Goal: Navigation & Orientation: Find specific page/section

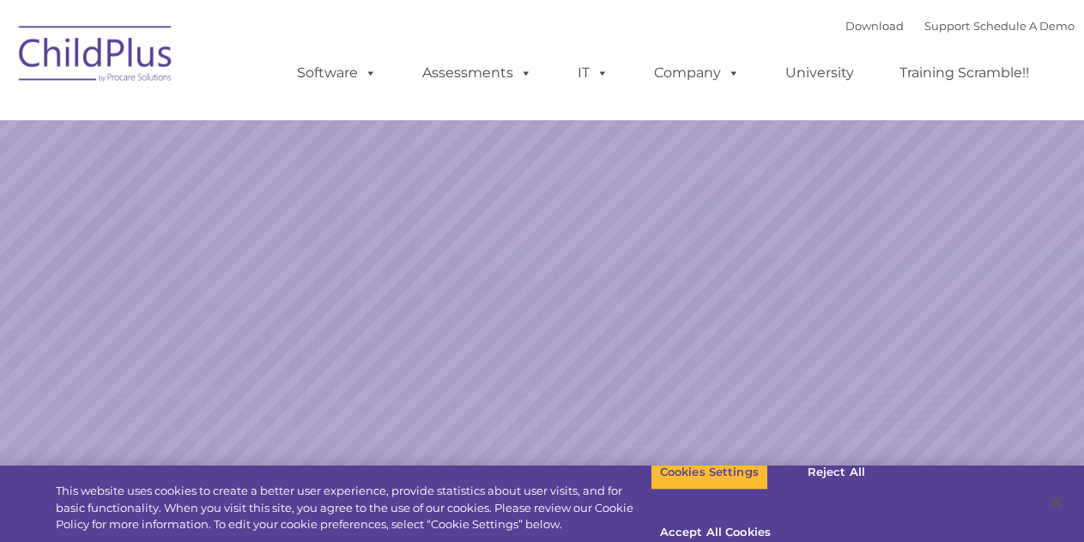
select select "MEDIUM"
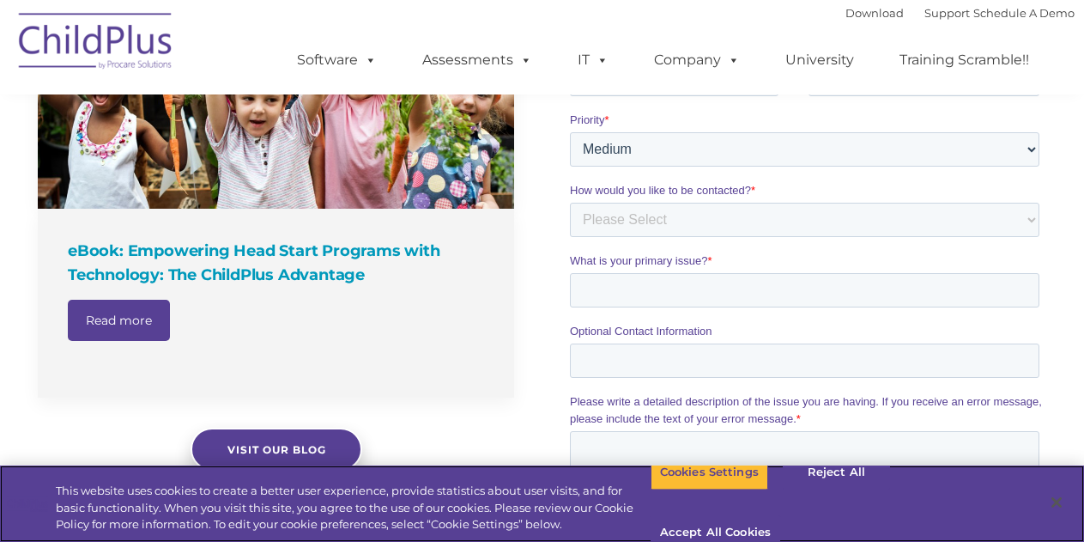
scroll to position [1176, 0]
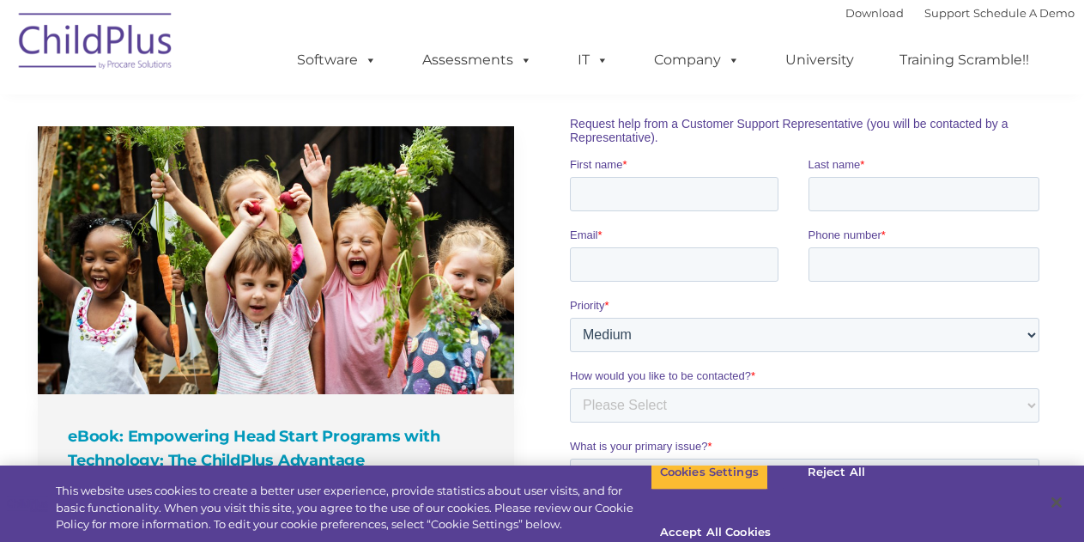
click at [96, 19] on img at bounding box center [96, 44] width 172 height 86
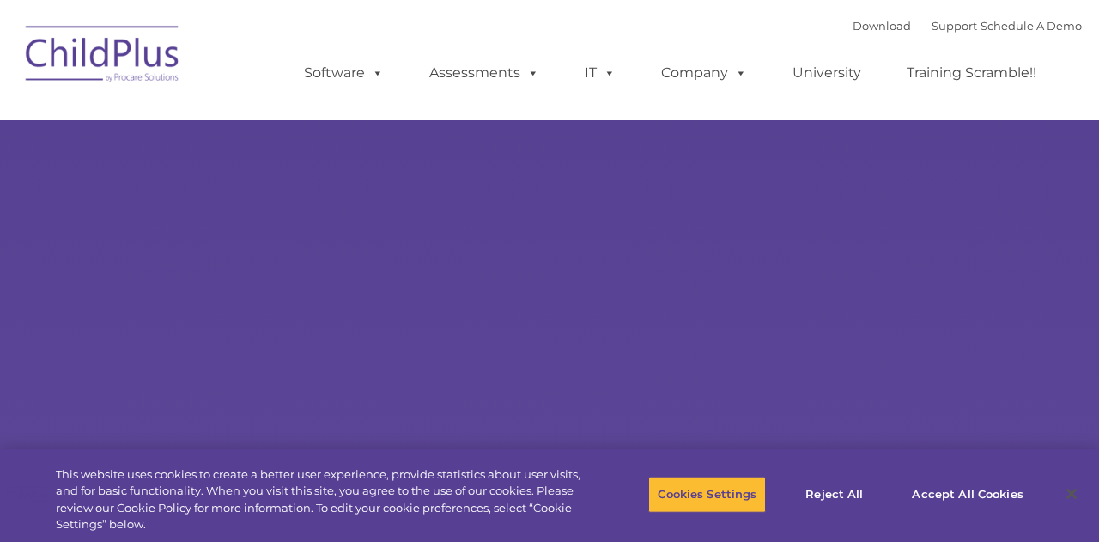
type input ""
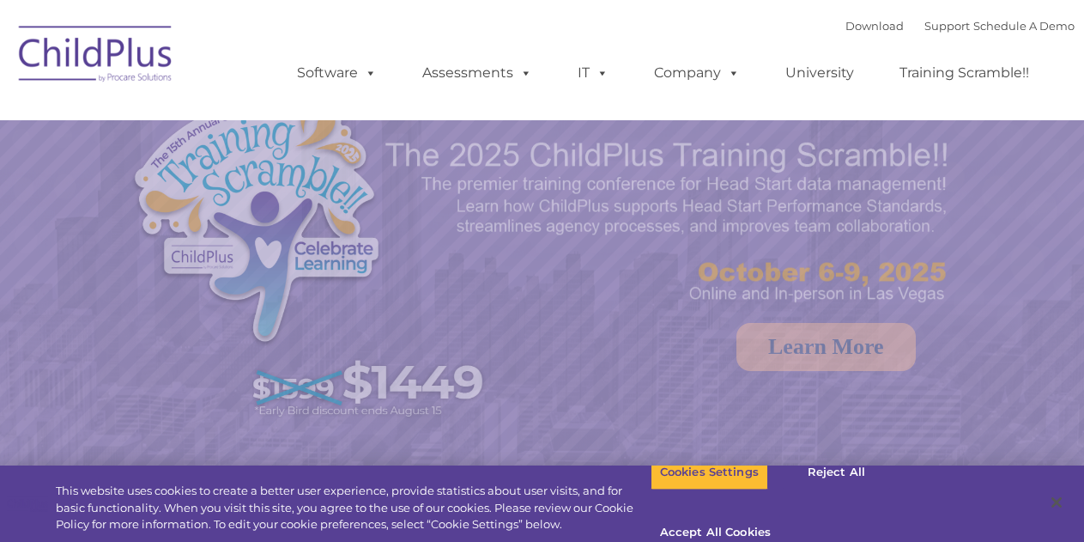
select select "MEDIUM"
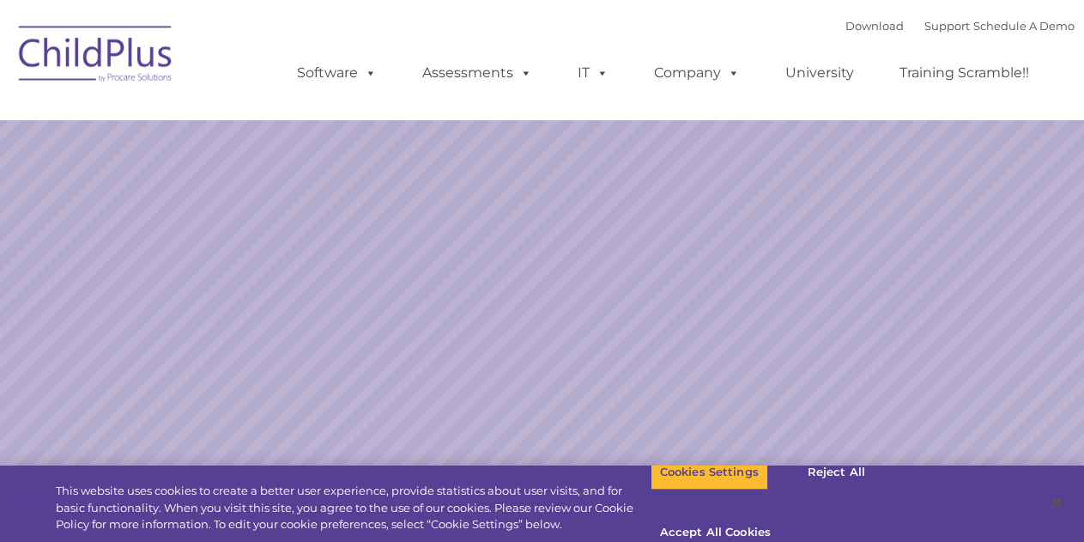
select select "MEDIUM"
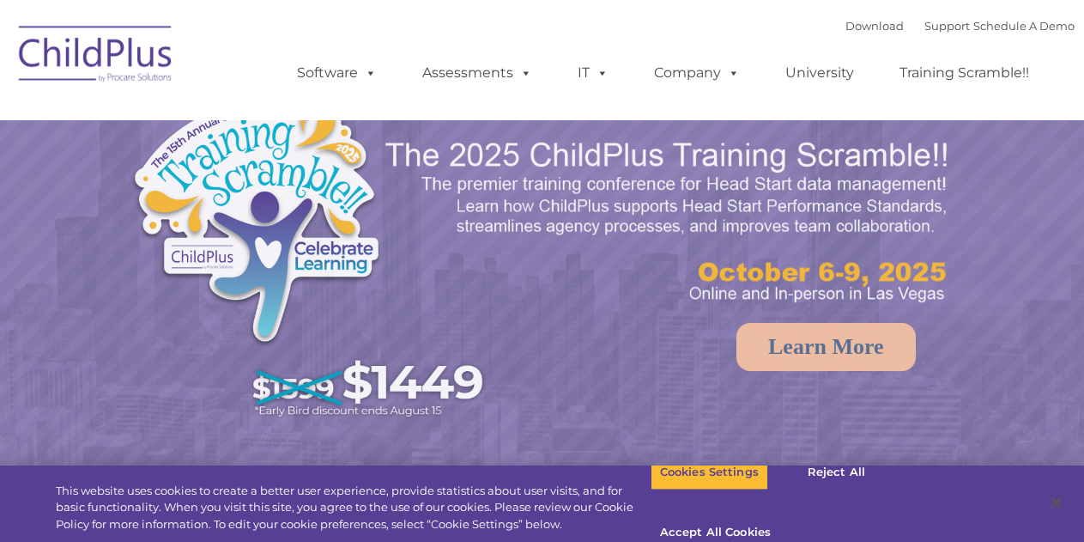
select select "MEDIUM"
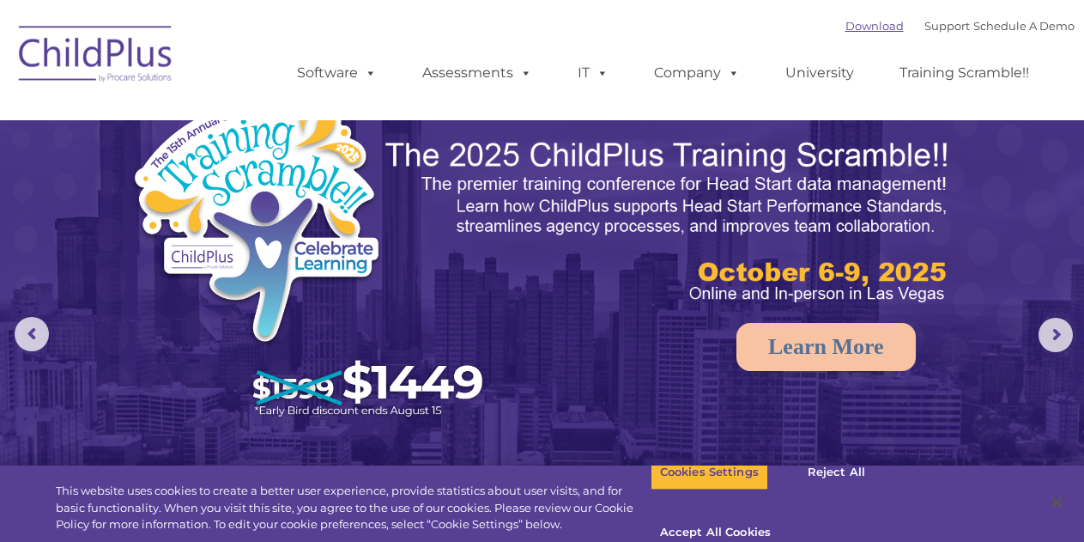
click at [845, 29] on link "Download" at bounding box center [874, 26] width 58 height 14
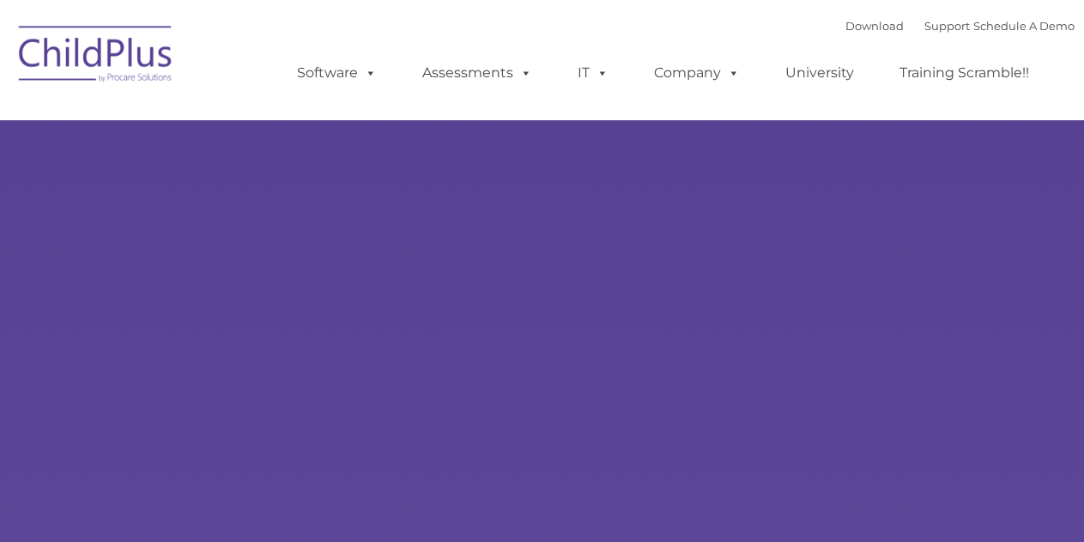
type input ""
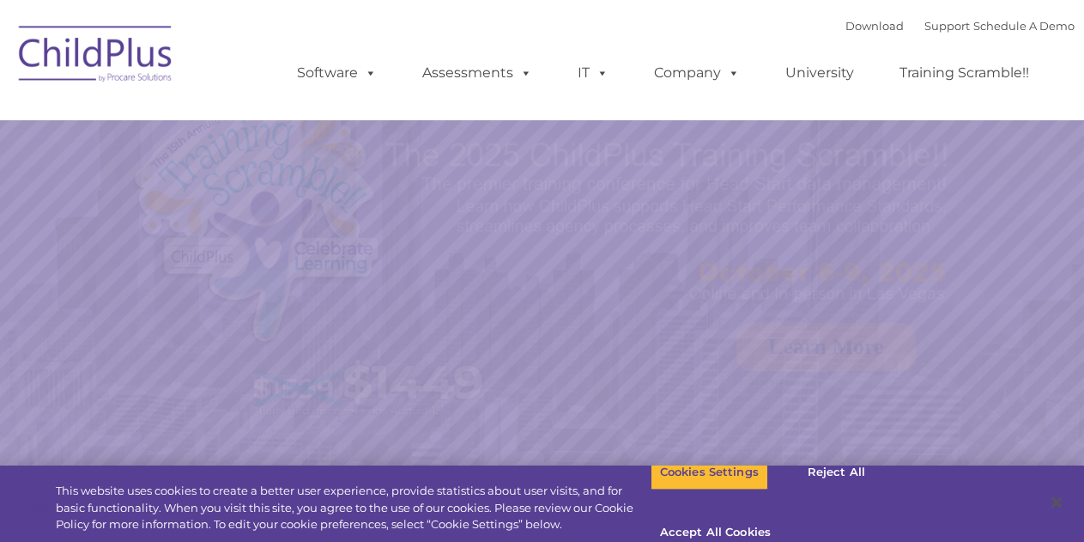
select select "MEDIUM"
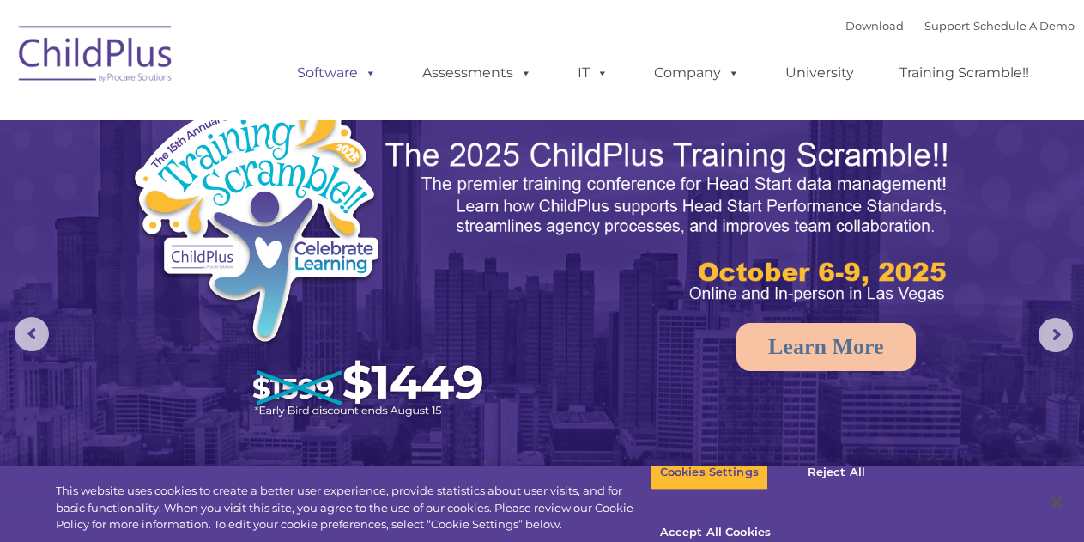
click at [339, 79] on link "Software" at bounding box center [337, 73] width 114 height 34
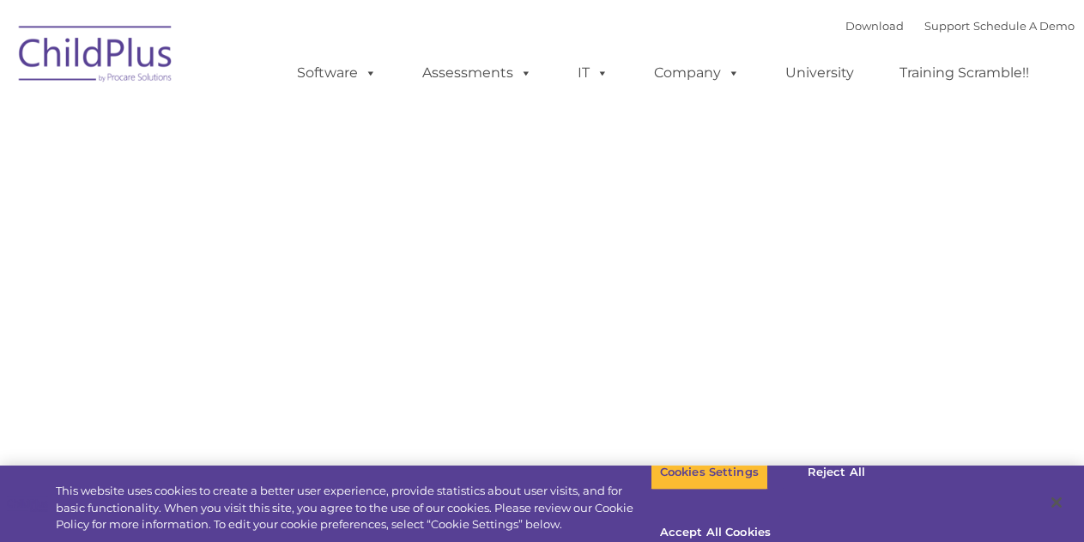
type input ""
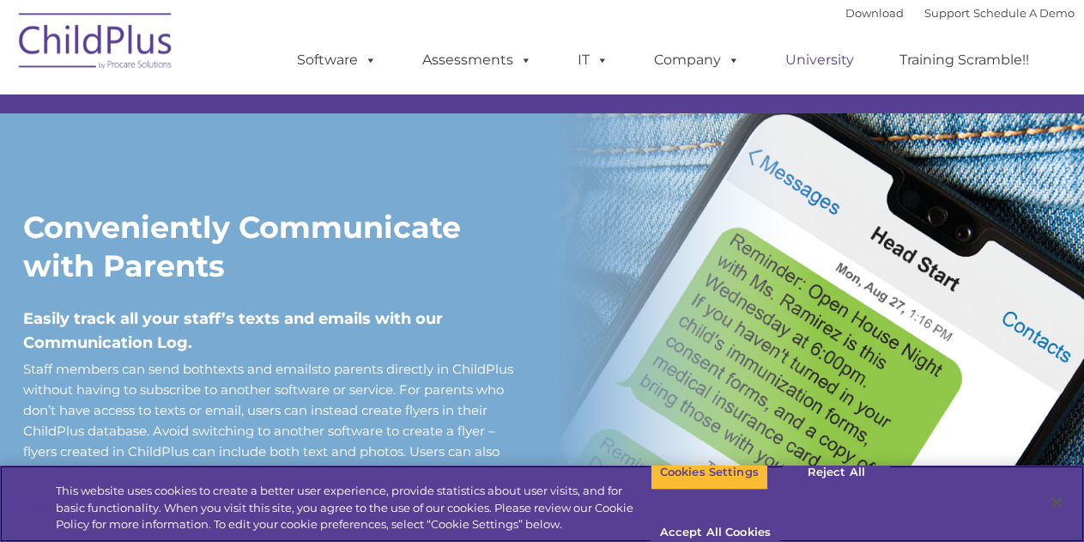
scroll to position [1366, 0]
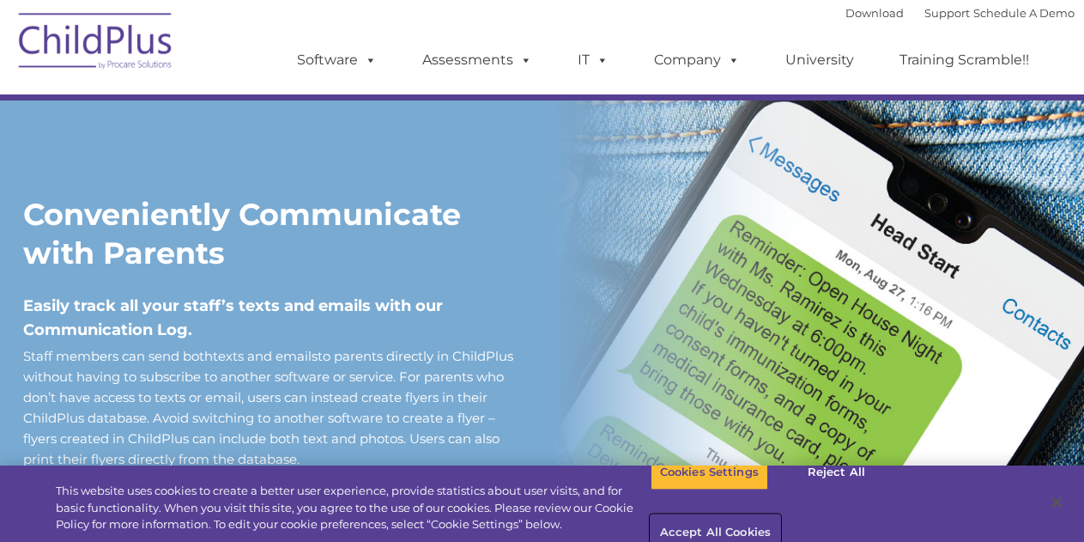
click at [780, 515] on button "Accept All Cookies" at bounding box center [716, 533] width 130 height 36
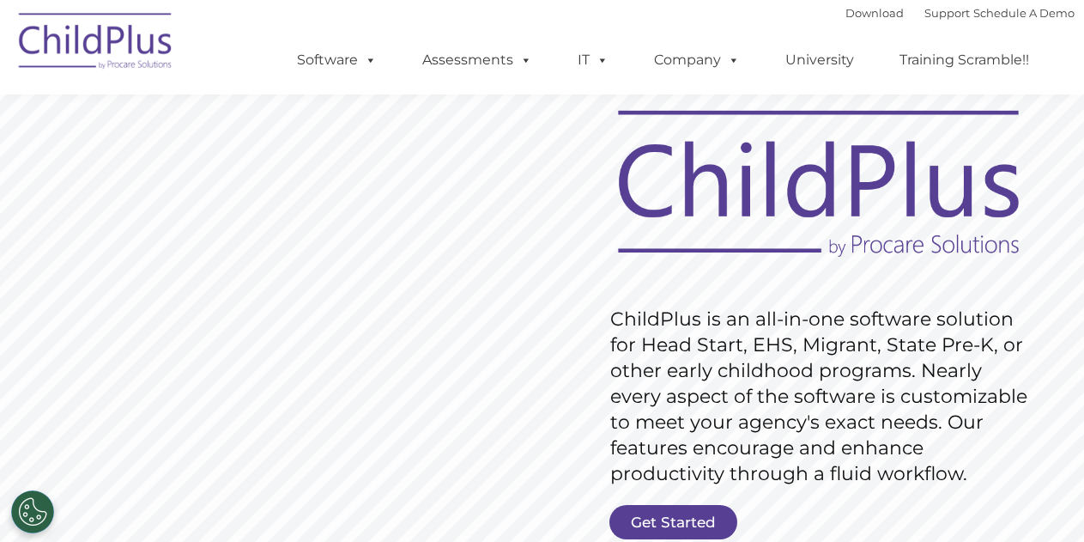
scroll to position [0, 0]
